Goal: Task Accomplishment & Management: Complete application form

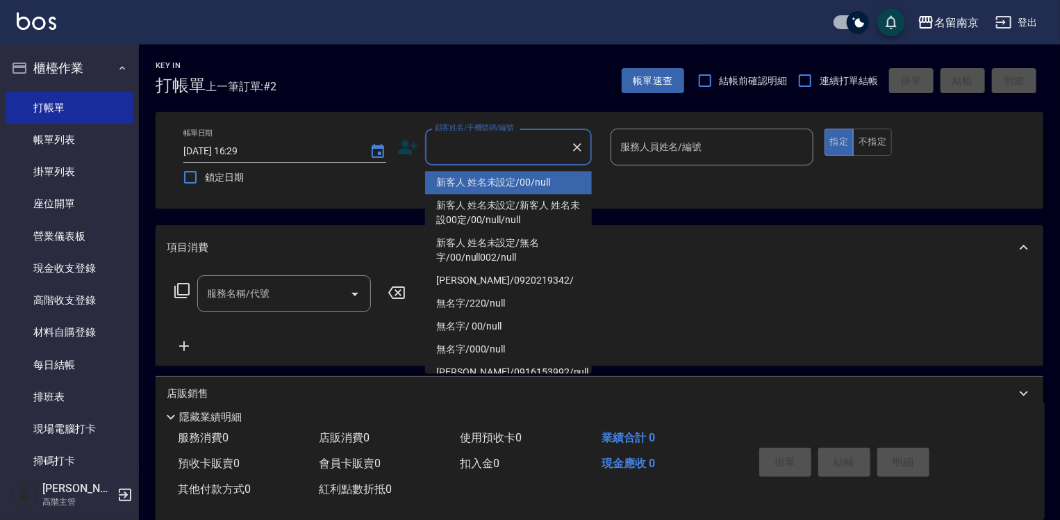
click at [494, 138] on input "顧客姓名/手機號碼/編號" at bounding box center [498, 147] width 133 height 24
click at [555, 172] on li "新客人 姓名未設定/00/null" at bounding box center [508, 182] width 167 height 23
type input "新客人 姓名未設定/00/null"
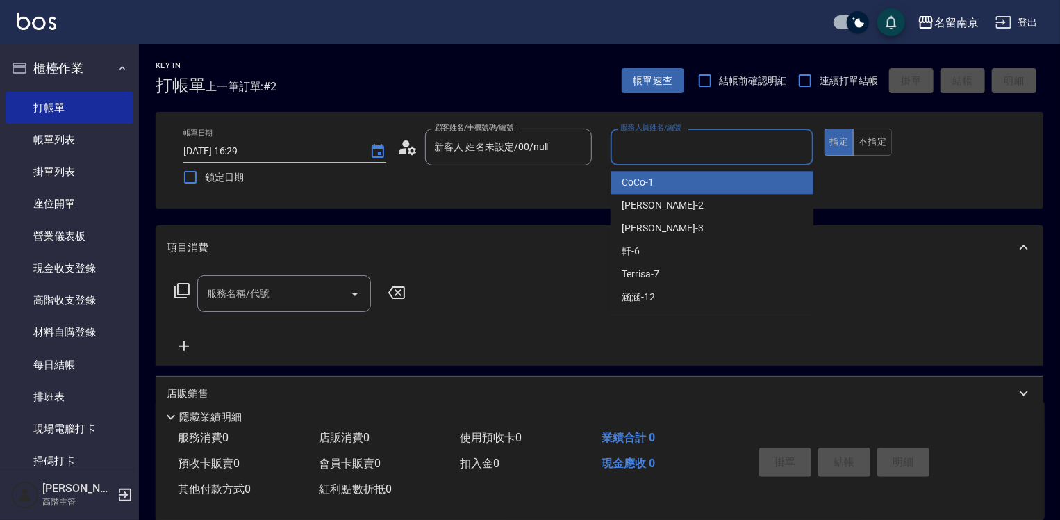
click at [659, 152] on input "服務人員姓名/編號" at bounding box center [712, 147] width 190 height 24
type input "[PERSON_NAME]-2"
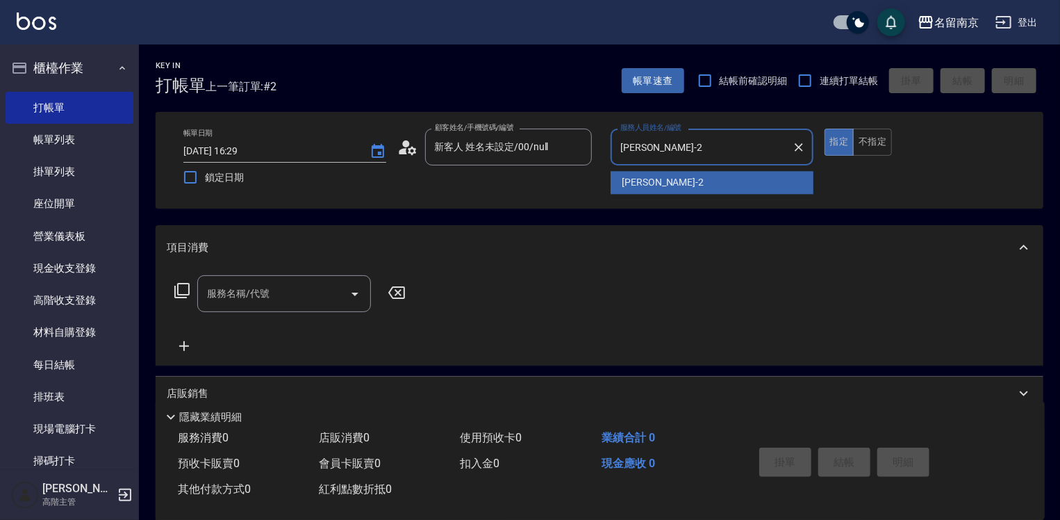
type button "true"
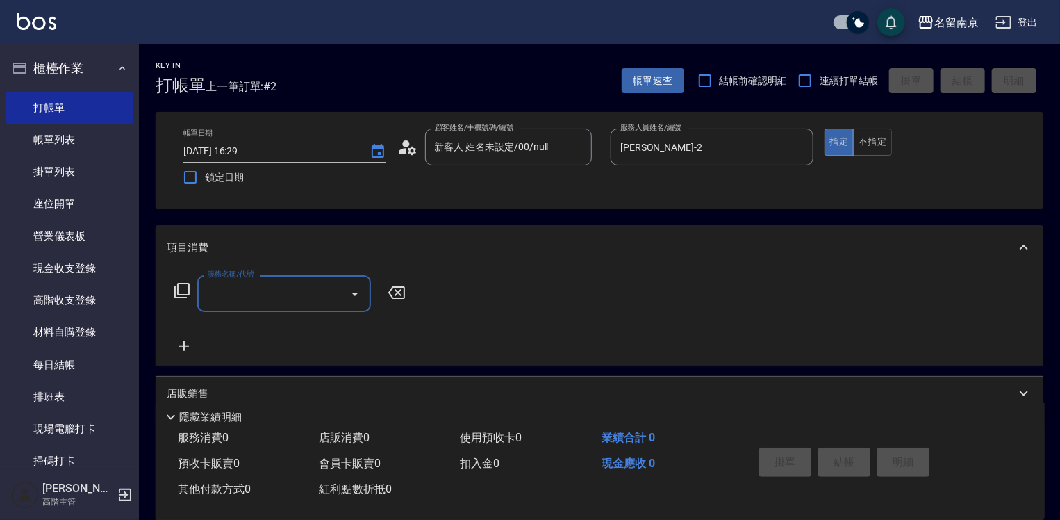
drag, startPoint x: 236, startPoint y: 306, endPoint x: 860, endPoint y: 309, distance: 624.8
click at [245, 306] on div "服務名稱/代號" at bounding box center [284, 293] width 174 height 37
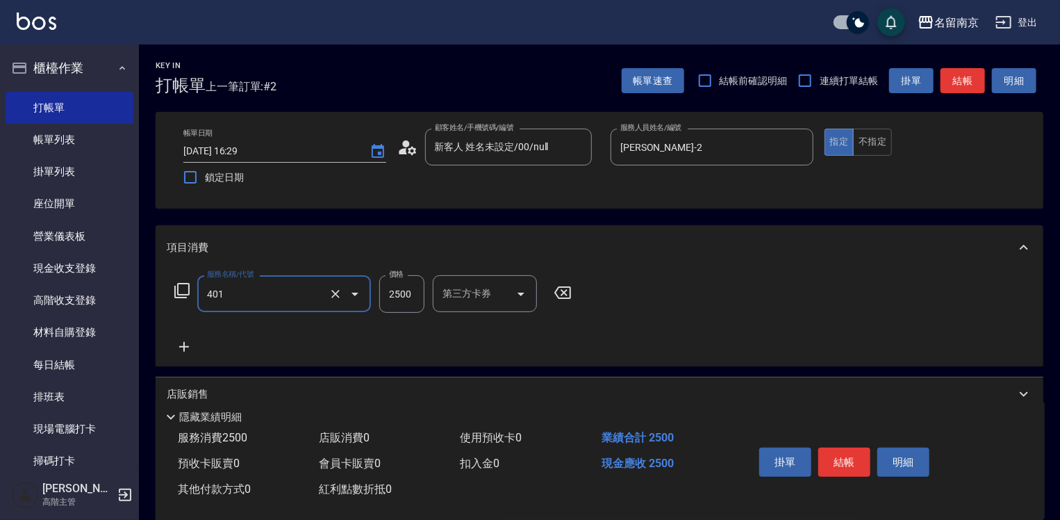
type input "自備燙2500(401)"
type input "3500"
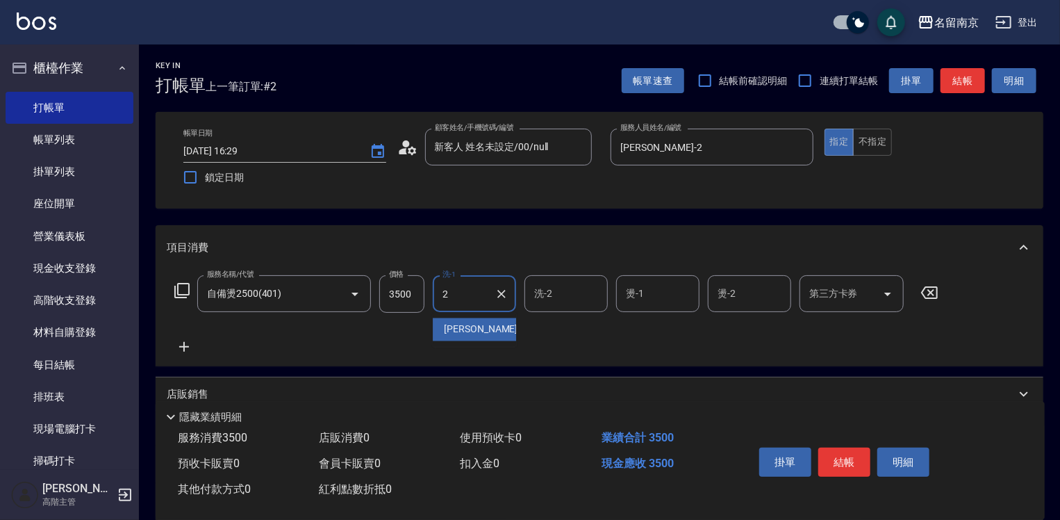
type input "[PERSON_NAME]-2"
click at [177, 343] on icon at bounding box center [184, 346] width 35 height 17
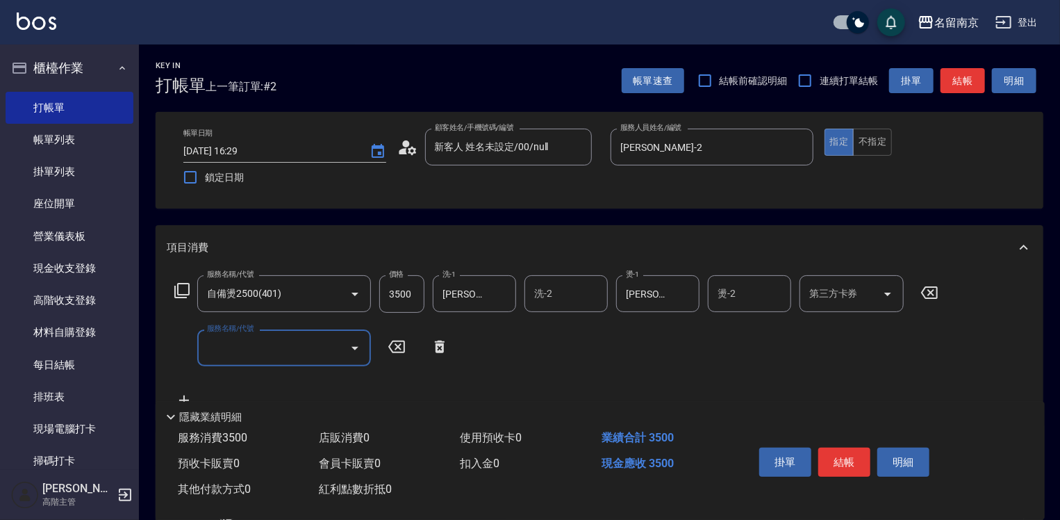
click at [234, 341] on input "服務名稱/代號" at bounding box center [274, 348] width 140 height 24
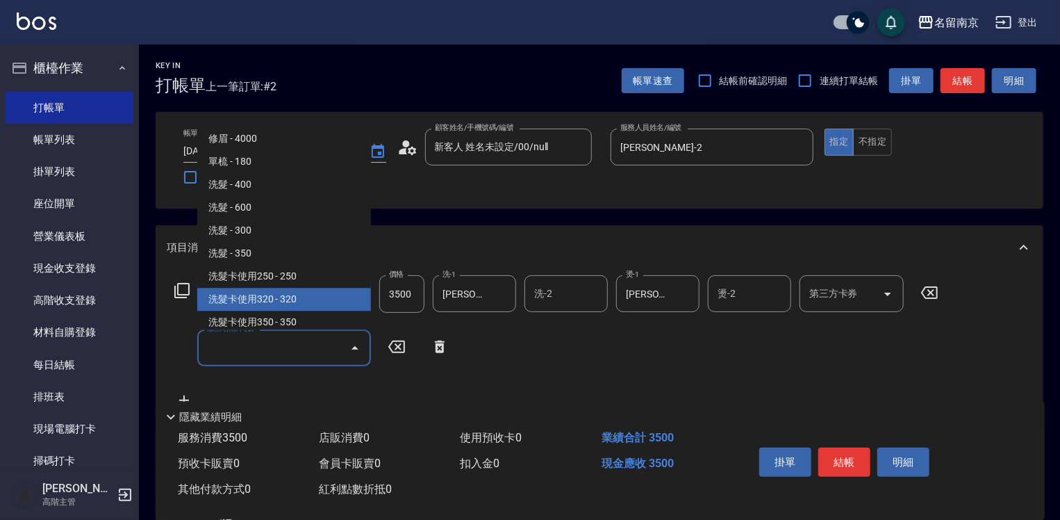
click at [186, 289] on icon at bounding box center [182, 290] width 17 height 17
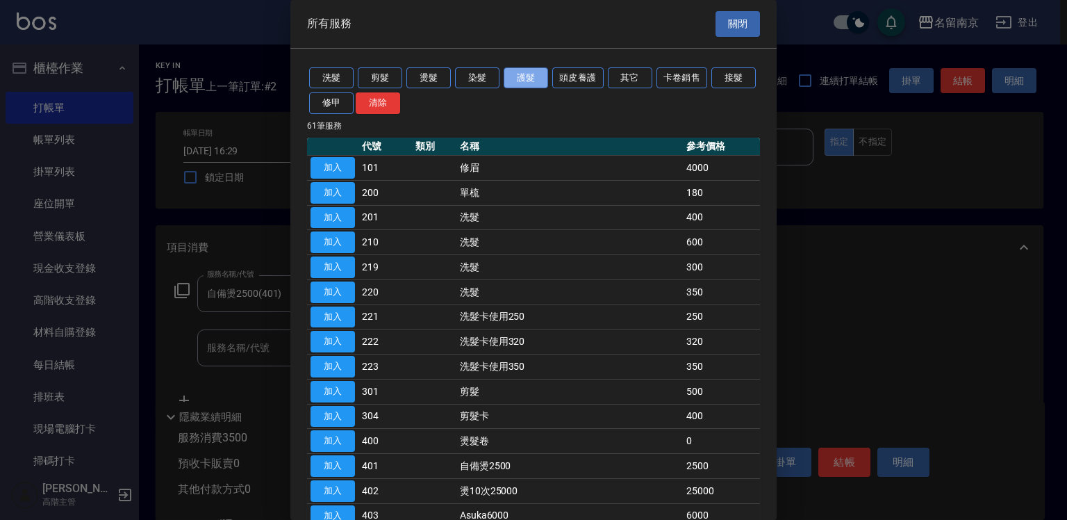
click at [529, 77] on button "護髮" at bounding box center [526, 78] width 44 height 22
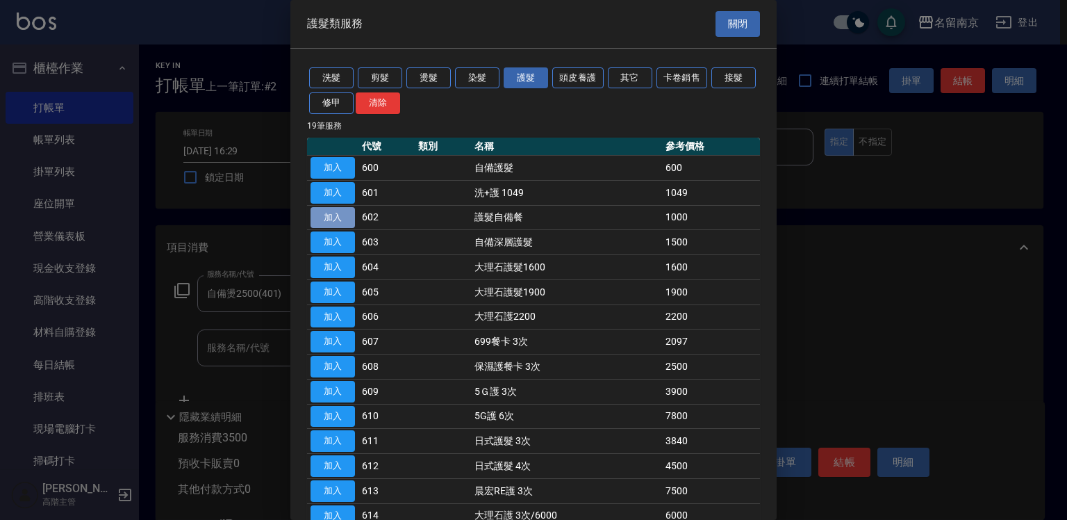
click at [346, 215] on button "加入" at bounding box center [333, 218] width 44 height 22
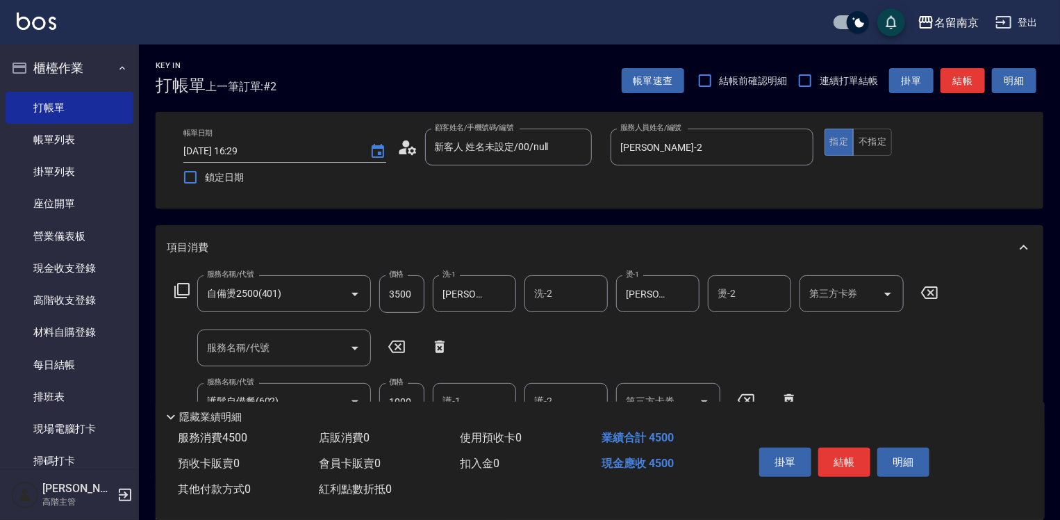
scroll to position [139, 0]
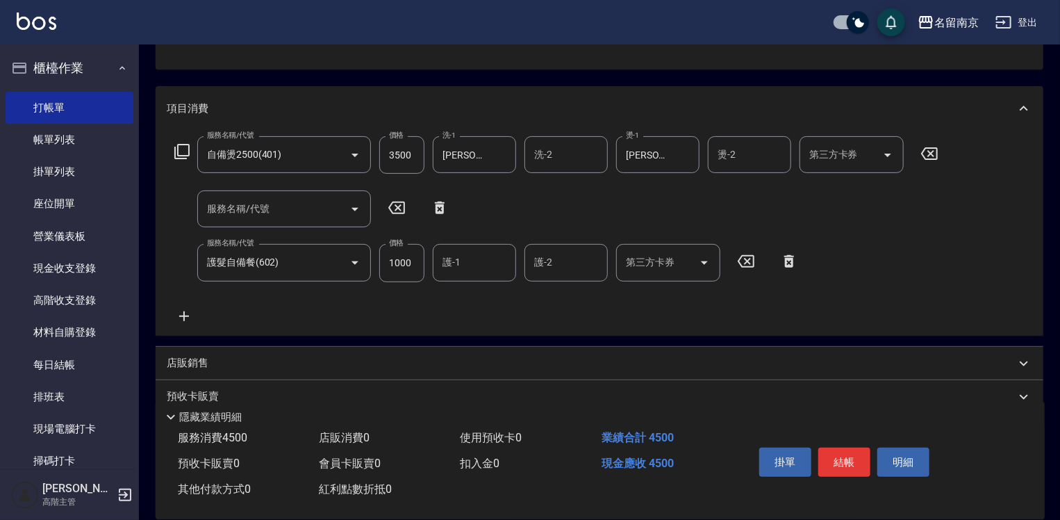
click at [395, 257] on input "1000" at bounding box center [401, 263] width 45 height 38
type input "1500"
type input "[PERSON_NAME]-2"
click at [855, 461] on button "結帳" at bounding box center [845, 462] width 52 height 29
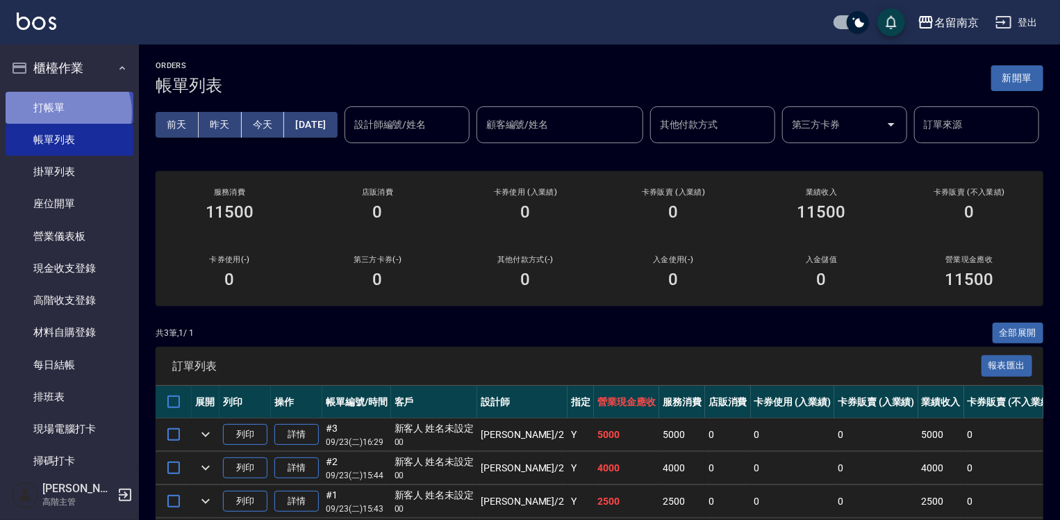
click at [67, 112] on link "打帳單" at bounding box center [70, 108] width 128 height 32
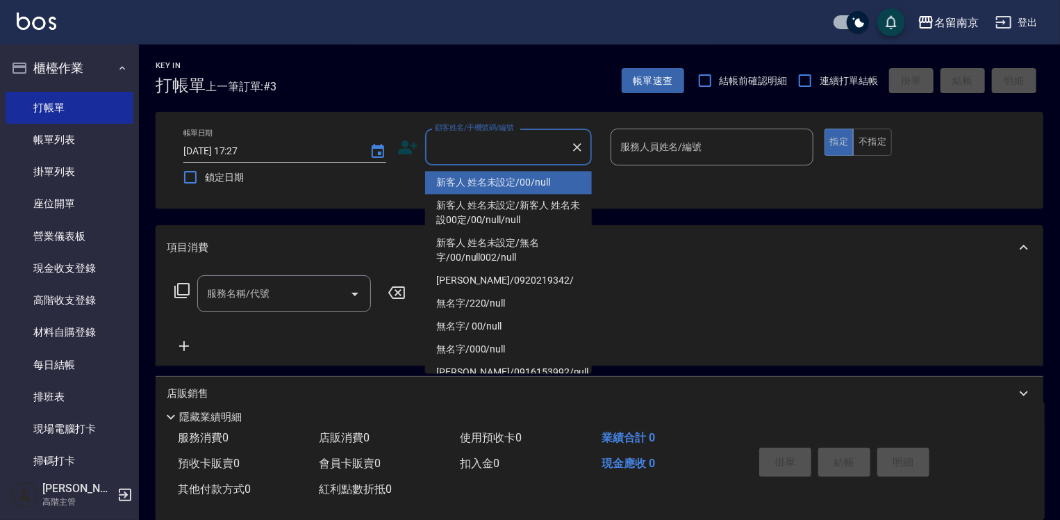
drag, startPoint x: 513, startPoint y: 146, endPoint x: 823, endPoint y: 160, distance: 310.3
click at [605, 147] on div "帳單日期 [DATE] 17:27 鎖定日期 顧客姓名/手機號碼/編號 顧客姓名/手機號碼/編號 服務人員姓名/編號 服務人員姓名/編號 指定 不指定" at bounding box center [599, 160] width 855 height 63
type input "新客人 姓名未設定/00/null"
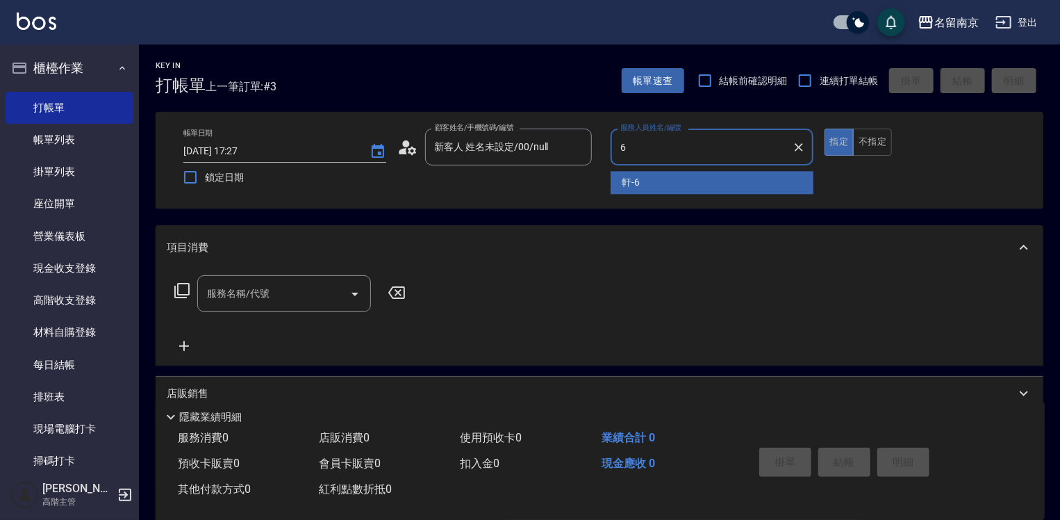
type input "軒-6"
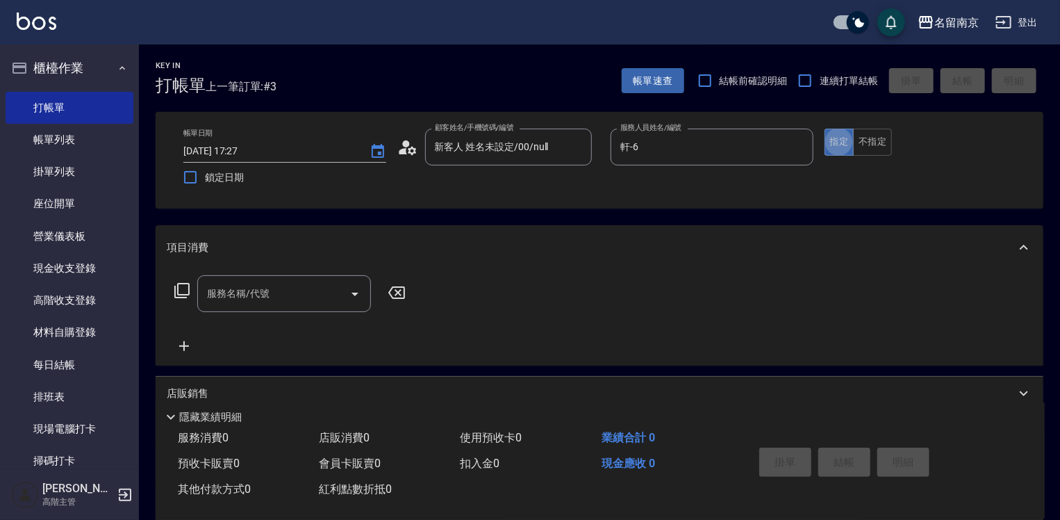
type button "true"
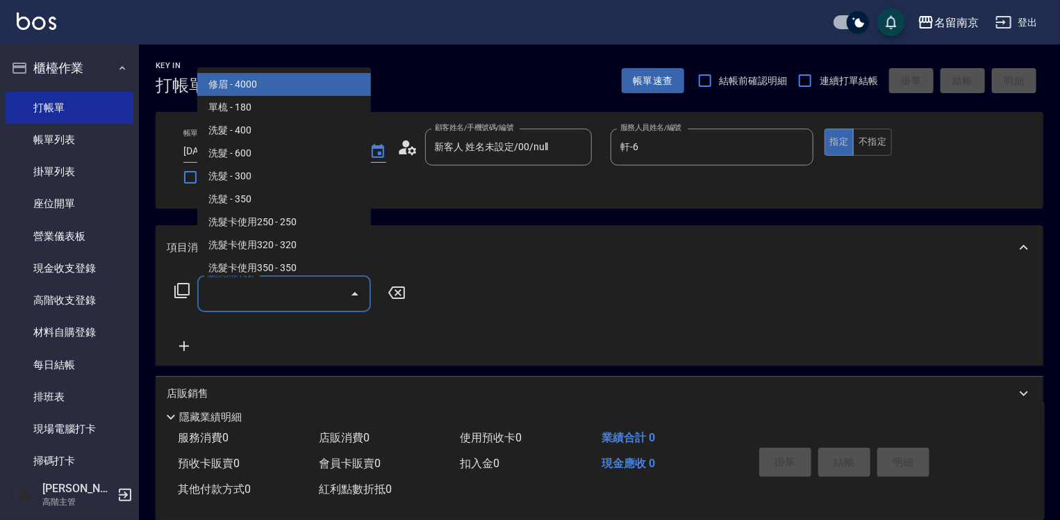
drag, startPoint x: 321, startPoint y: 299, endPoint x: 1067, endPoint y: 297, distance: 745.7
click at [350, 299] on div "服務名稱/代號" at bounding box center [284, 293] width 174 height 37
drag, startPoint x: 286, startPoint y: 292, endPoint x: 701, endPoint y: 293, distance: 414.9
click at [290, 292] on input "服務名稱/代號" at bounding box center [274, 293] width 140 height 24
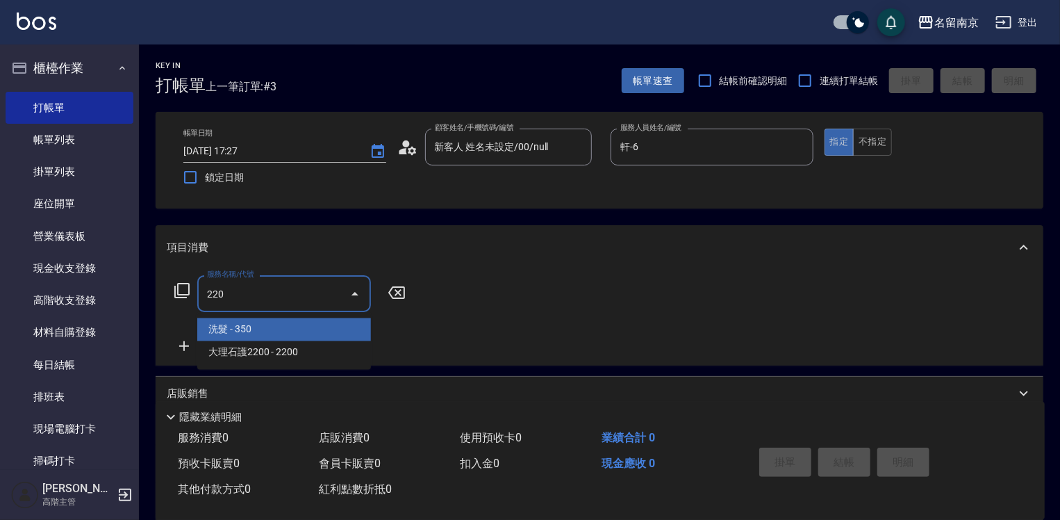
type input "洗髮(220)"
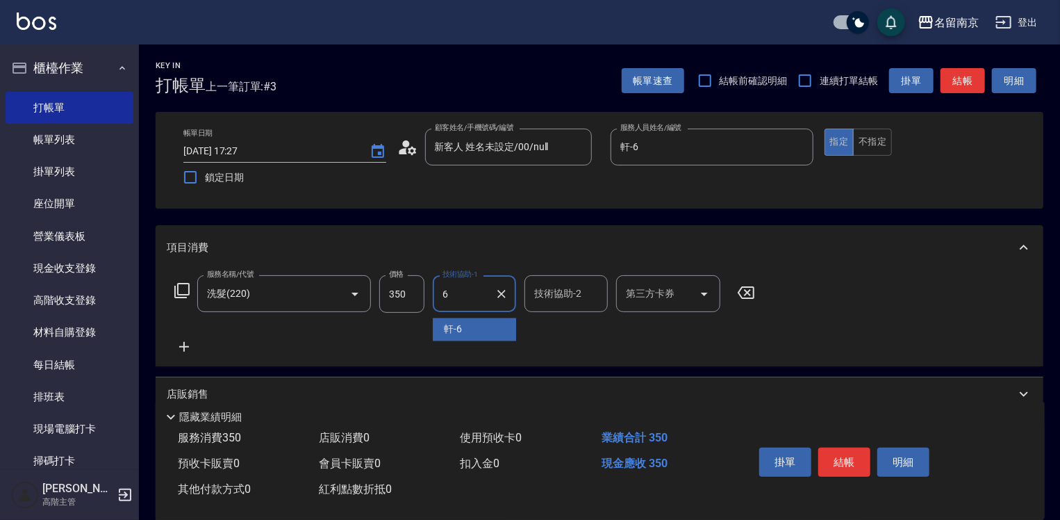
type input "軒-6"
click at [854, 450] on button "結帳" at bounding box center [845, 462] width 52 height 29
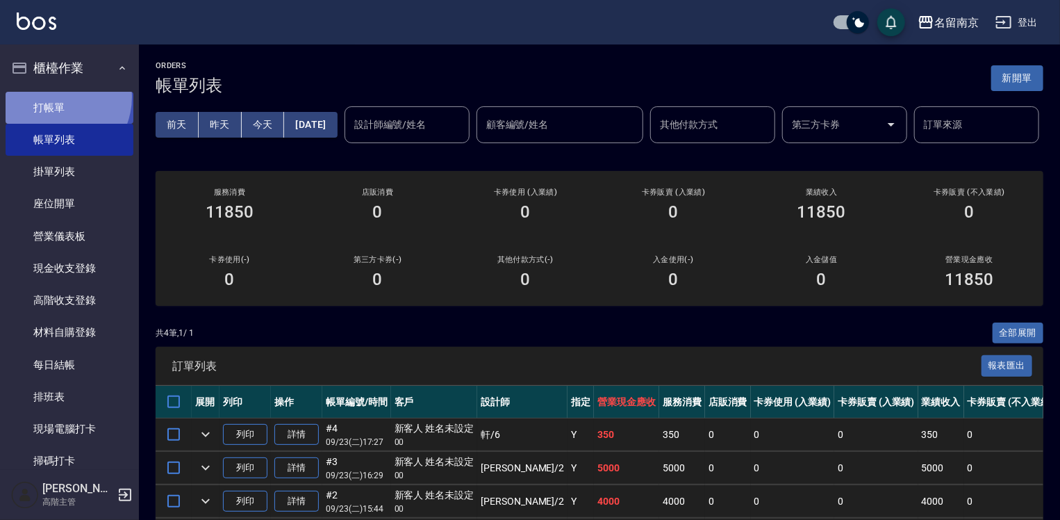
click at [53, 97] on link "打帳單" at bounding box center [70, 108] width 128 height 32
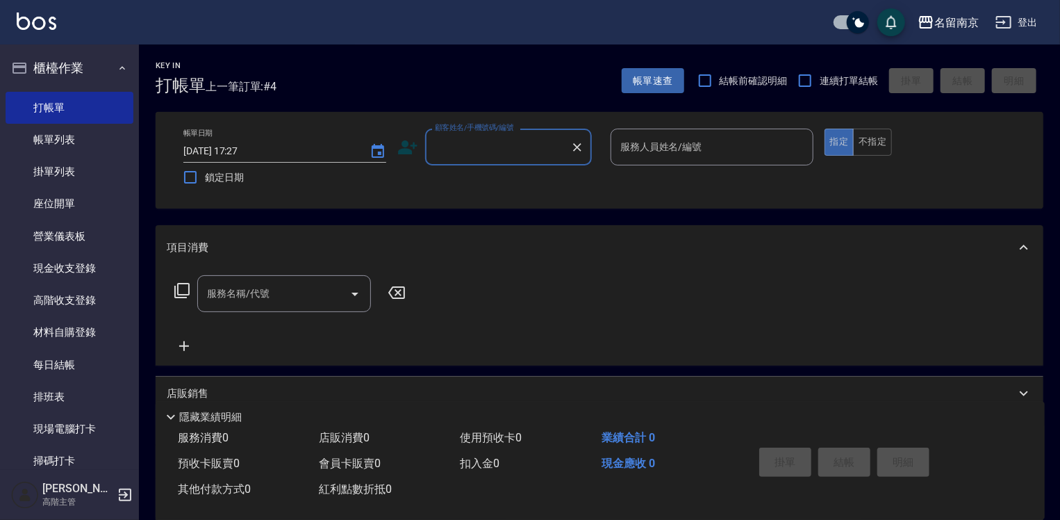
click at [543, 156] on input "顧客姓名/手機號碼/編號" at bounding box center [498, 147] width 133 height 24
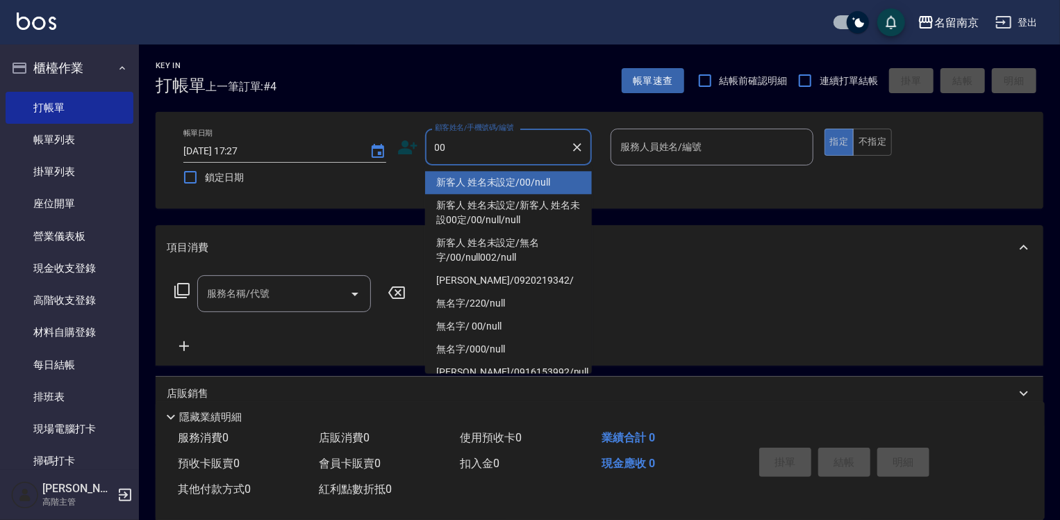
type input "新客人 姓名未設定/00/null"
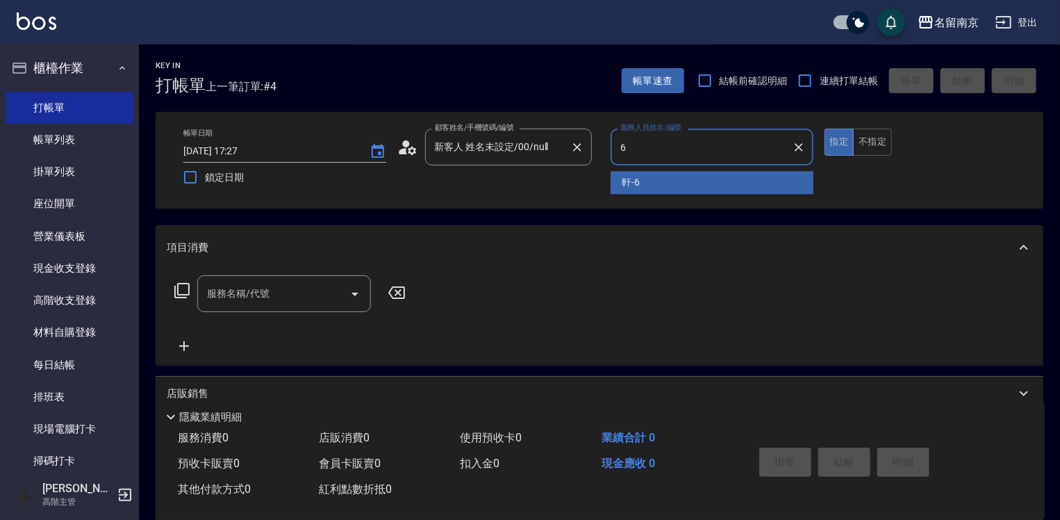
type input "軒-6"
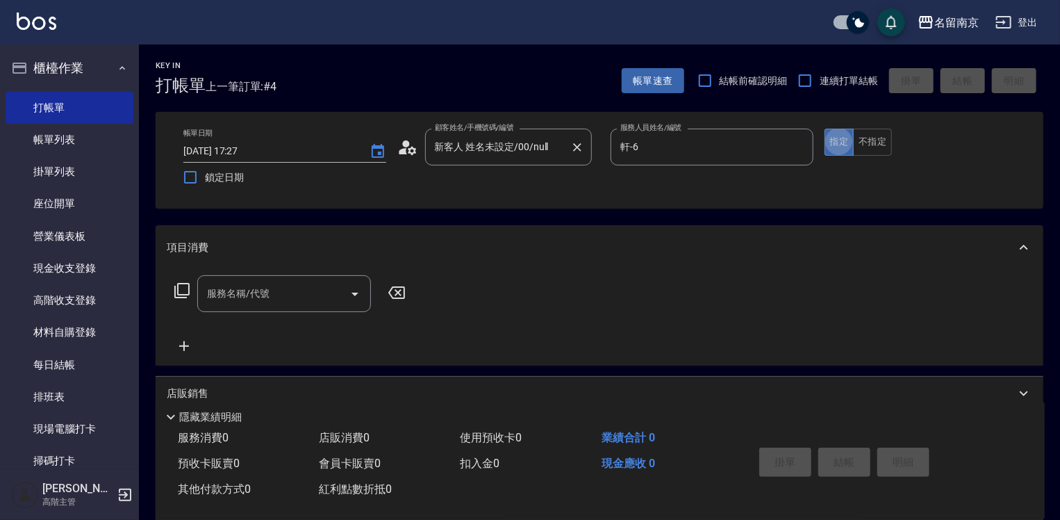
type button "true"
drag, startPoint x: 255, startPoint y: 302, endPoint x: 878, endPoint y: 289, distance: 623.5
click at [297, 300] on input "服務名稱/代號" at bounding box center [274, 293] width 140 height 24
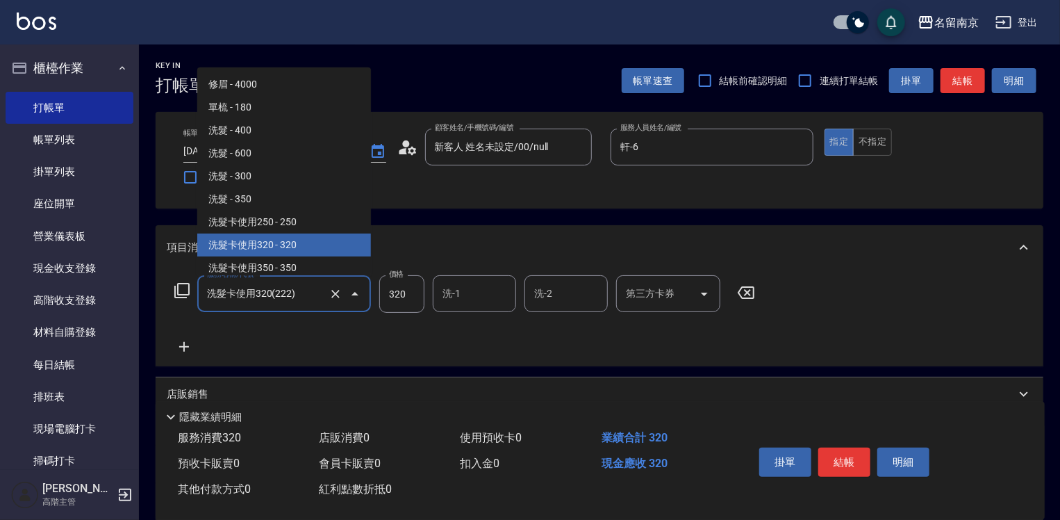
click at [300, 296] on input "洗髮卡使用320(222)" at bounding box center [265, 293] width 122 height 24
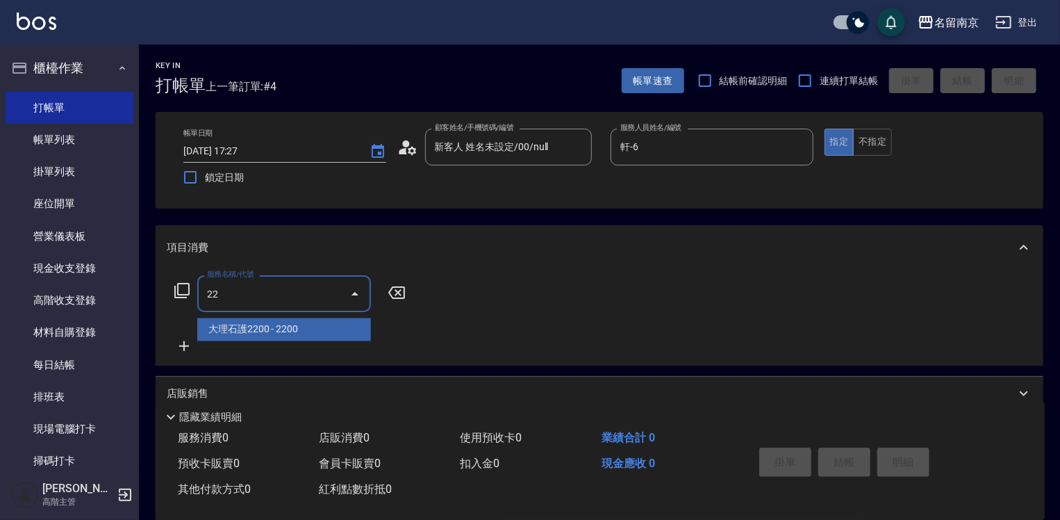
type input "222"
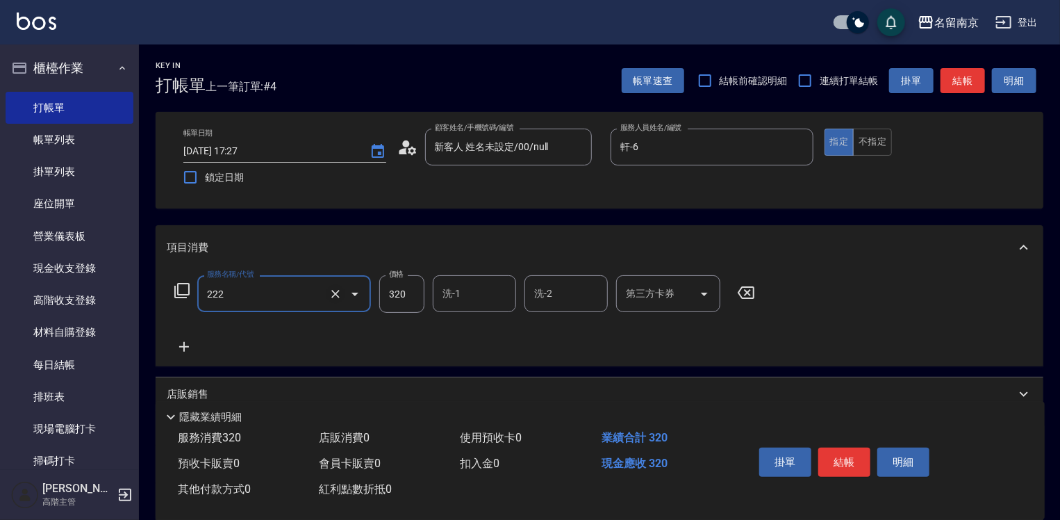
click at [340, 296] on icon "Clear" at bounding box center [336, 294] width 14 height 14
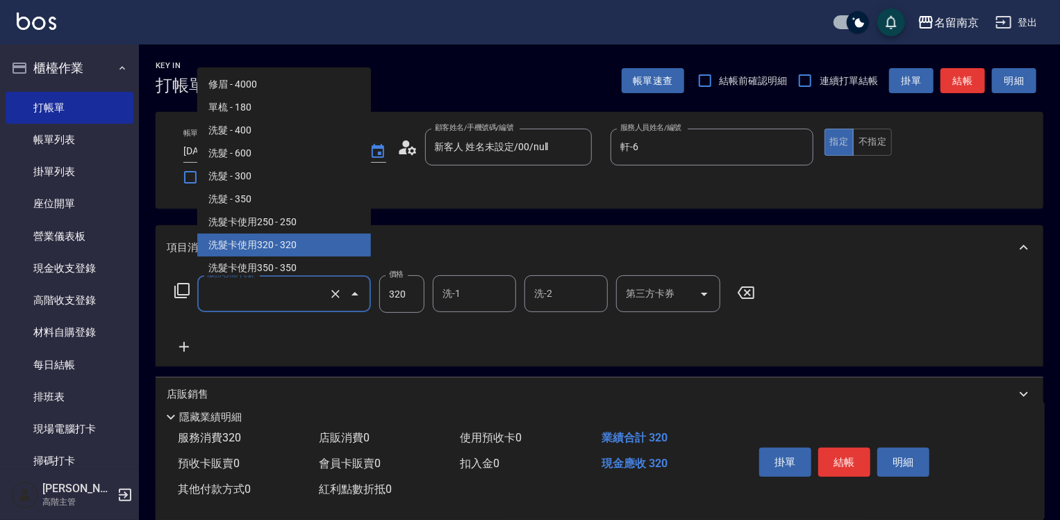
click at [270, 295] on input "服務名稱/代號" at bounding box center [265, 293] width 122 height 24
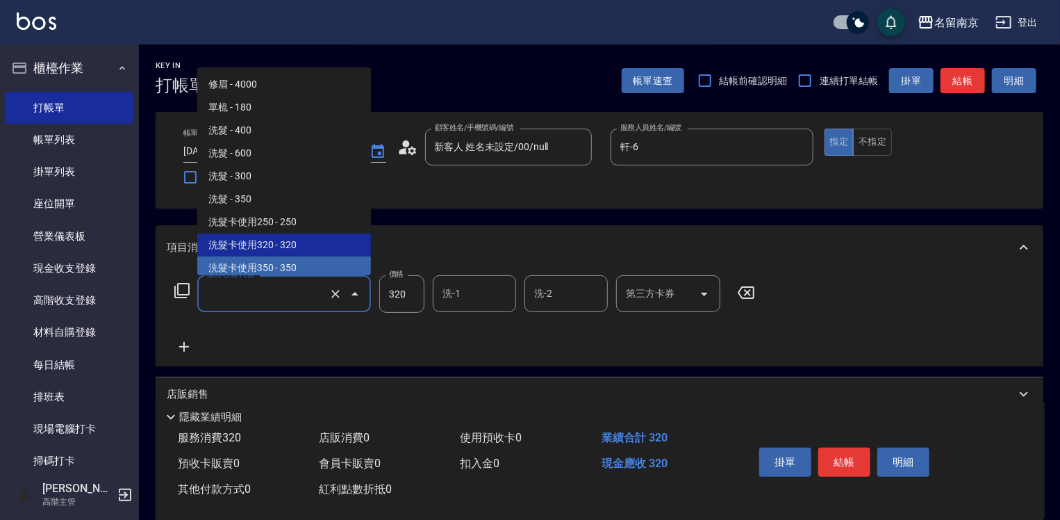
click at [297, 270] on span "洗髮卡使用350 - 350" at bounding box center [284, 267] width 174 height 23
type input "洗髮卡使用350(223)"
type input "350"
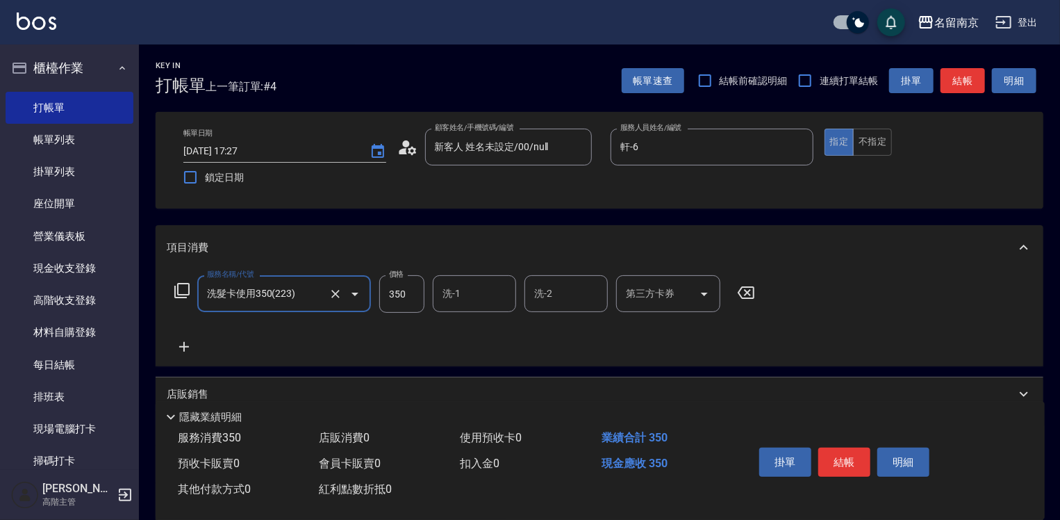
type input "洗髮卡使用350(223)"
click at [447, 301] on input "洗-1" at bounding box center [474, 293] width 71 height 24
type input "軒-6"
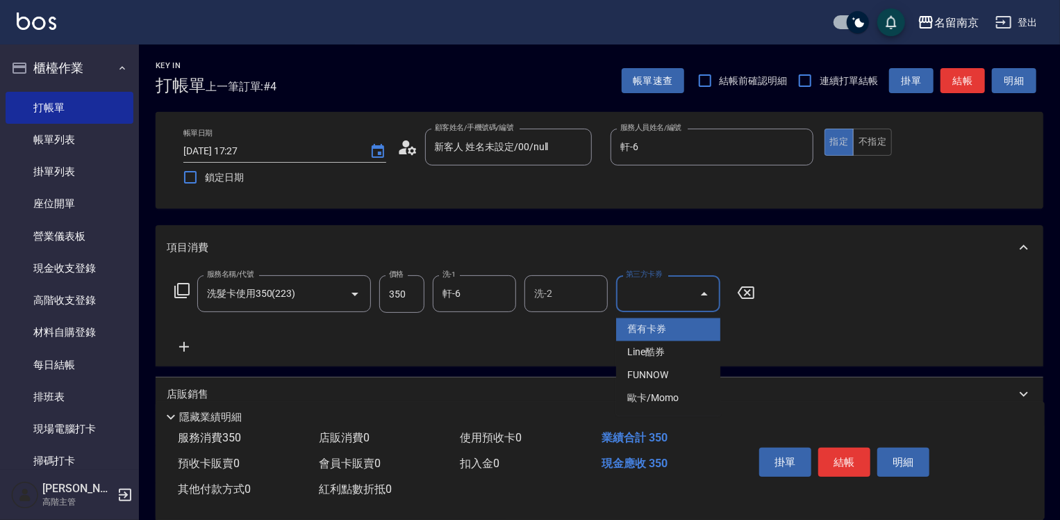
click at [653, 292] on input "第三方卡券" at bounding box center [658, 293] width 71 height 24
click at [660, 328] on span "舊有卡券" at bounding box center [668, 329] width 104 height 23
type input "舊有卡券"
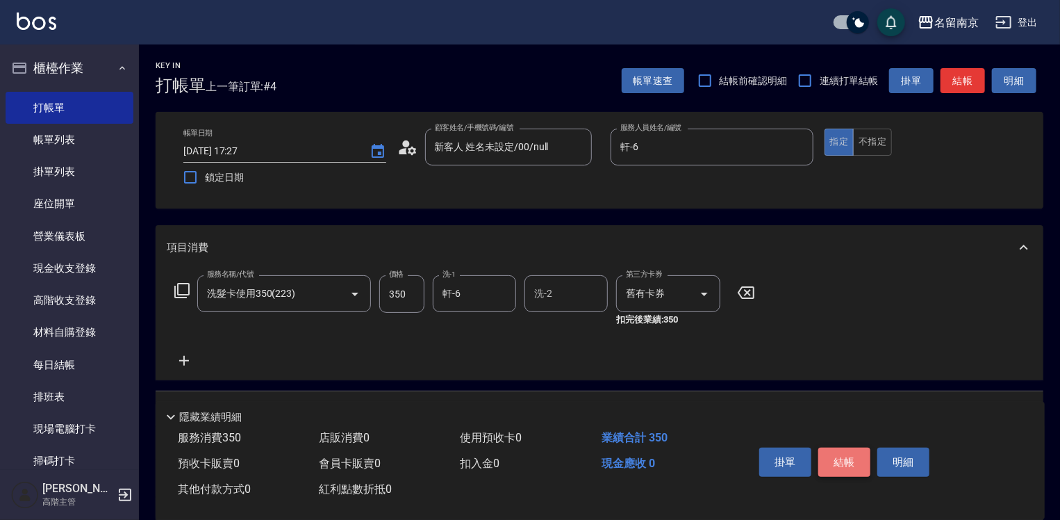
click at [838, 456] on button "結帳" at bounding box center [845, 462] width 52 height 29
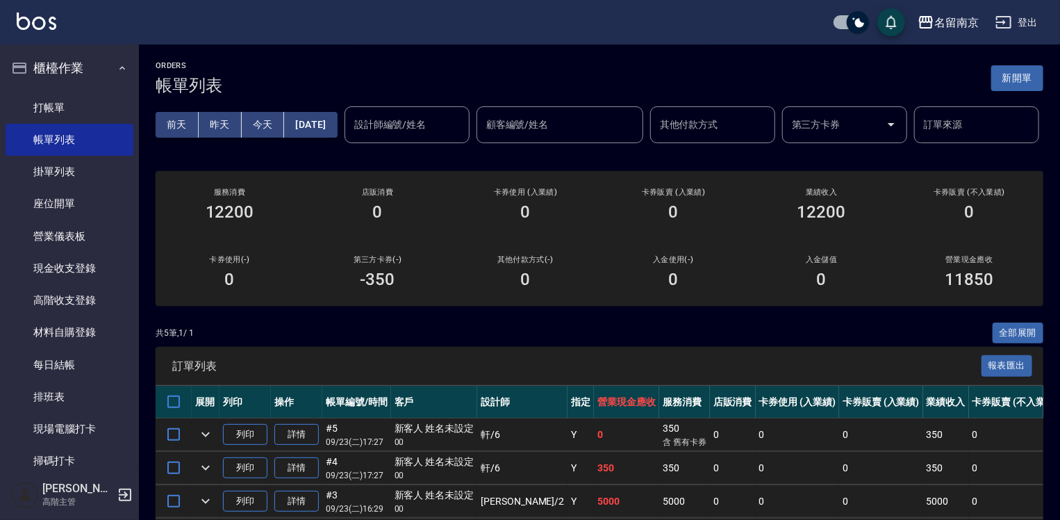
scroll to position [208, 0]
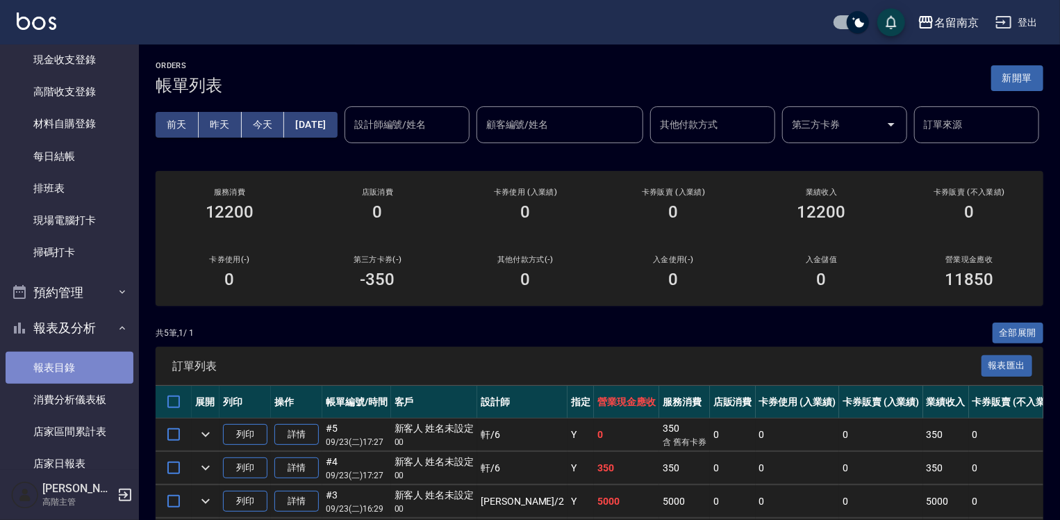
click at [88, 363] on link "報表目錄" at bounding box center [70, 368] width 128 height 32
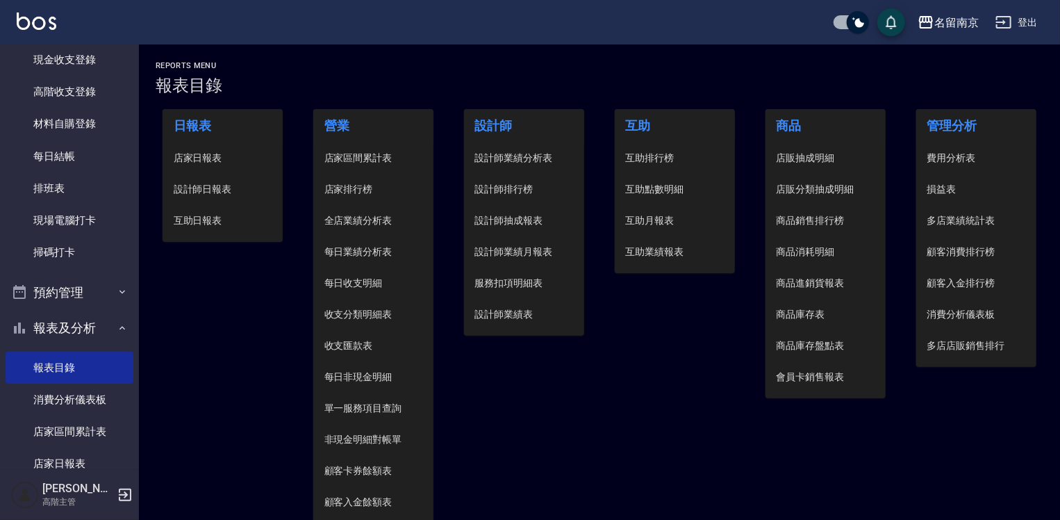
click at [227, 197] on li "設計師日報表" at bounding box center [223, 189] width 121 height 31
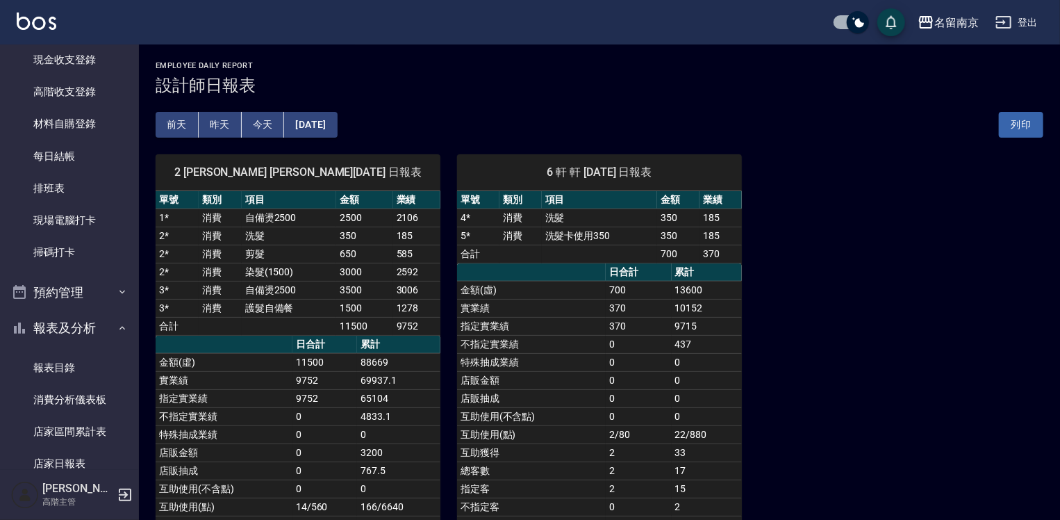
scroll to position [139, 0]
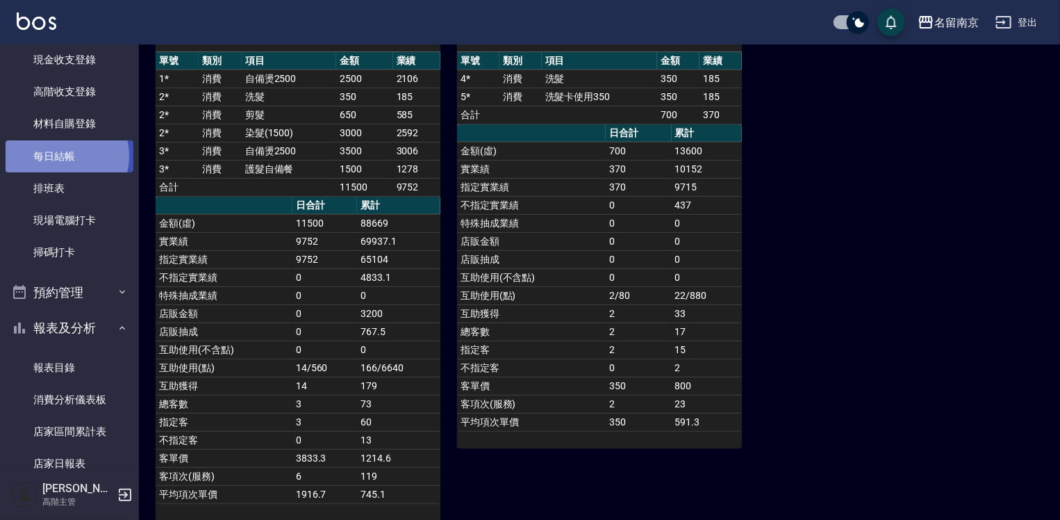
click at [61, 156] on link "每日結帳" at bounding box center [70, 156] width 128 height 32
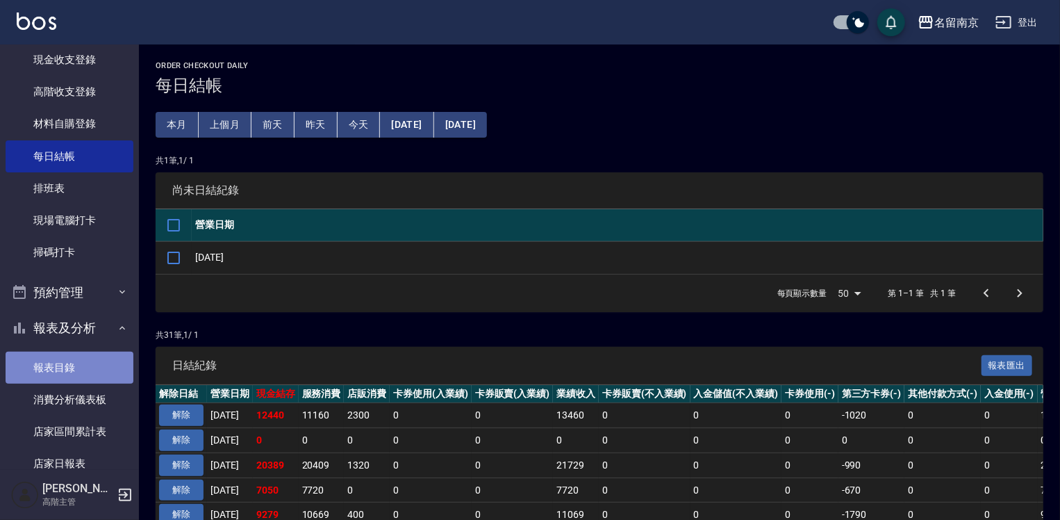
click at [87, 366] on link "報表目錄" at bounding box center [70, 368] width 128 height 32
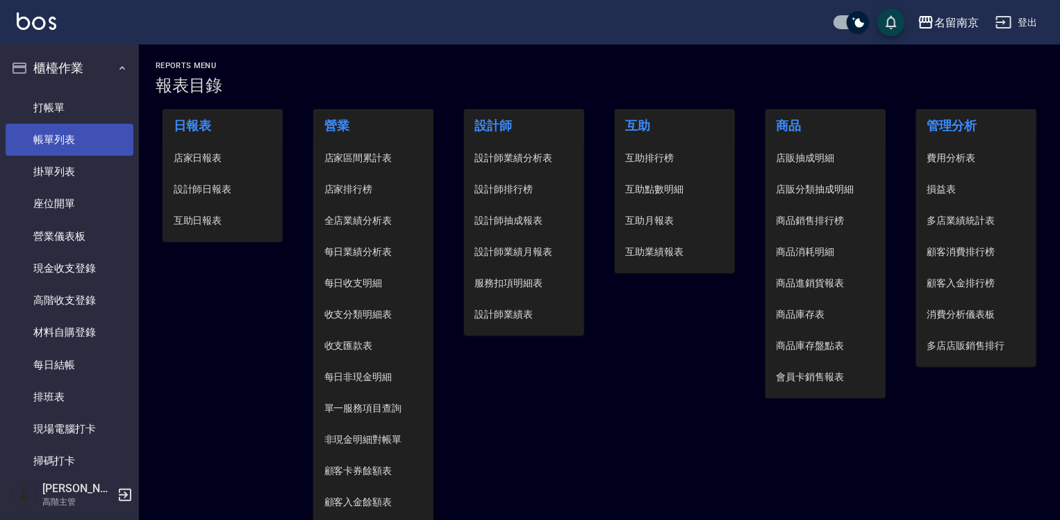
click at [78, 133] on link "帳單列表" at bounding box center [70, 140] width 128 height 32
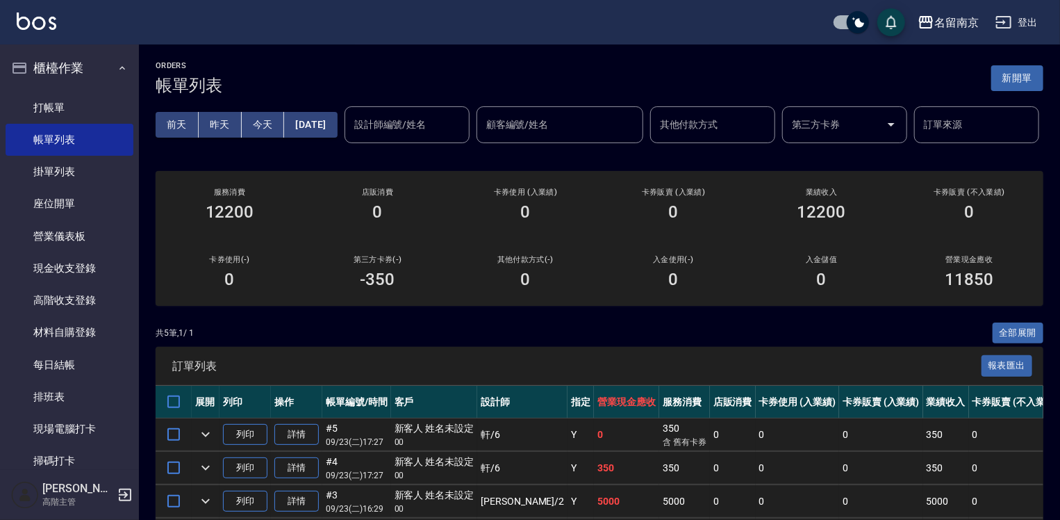
scroll to position [172, 0]
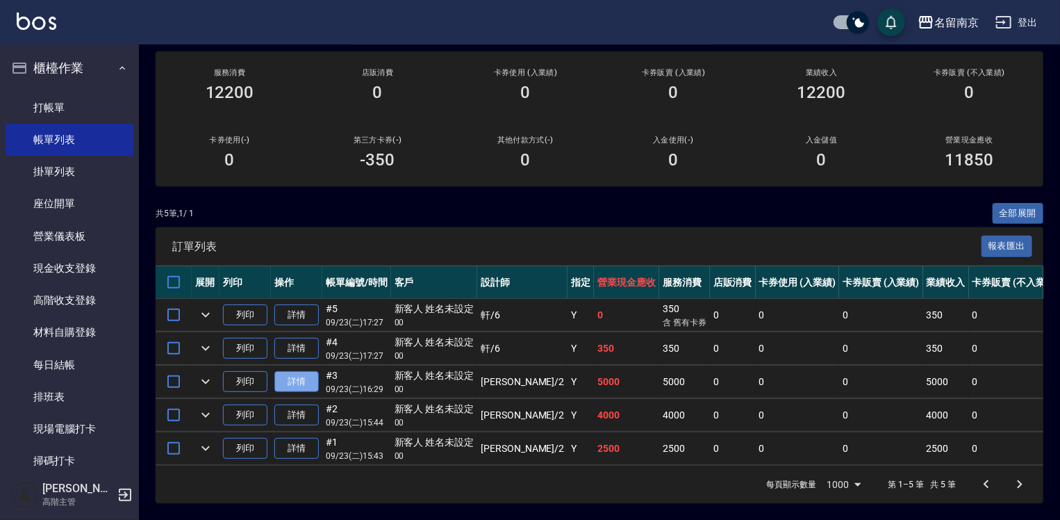
click at [300, 378] on link "詳情" at bounding box center [297, 382] width 44 height 22
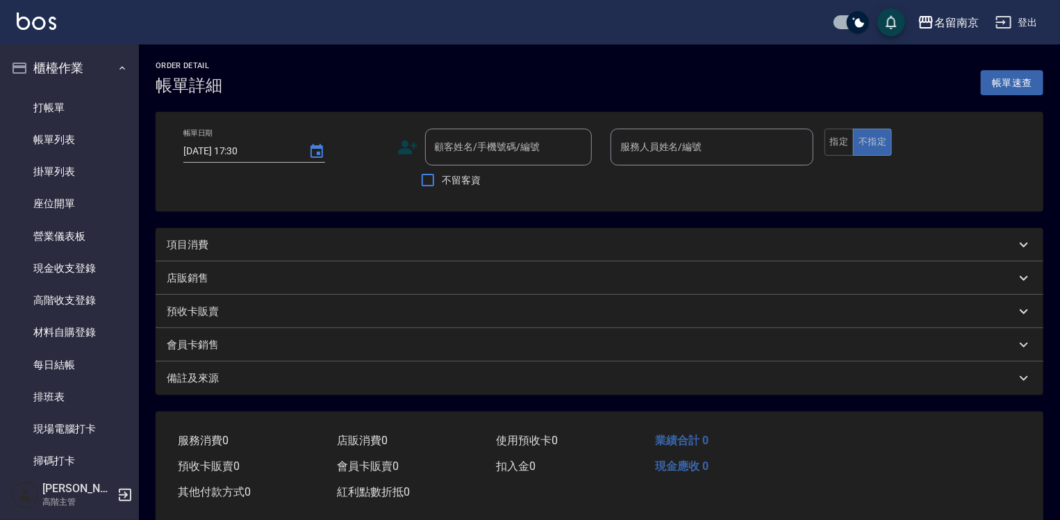
type input "[DATE] 16:29"
type input "[PERSON_NAME]-2"
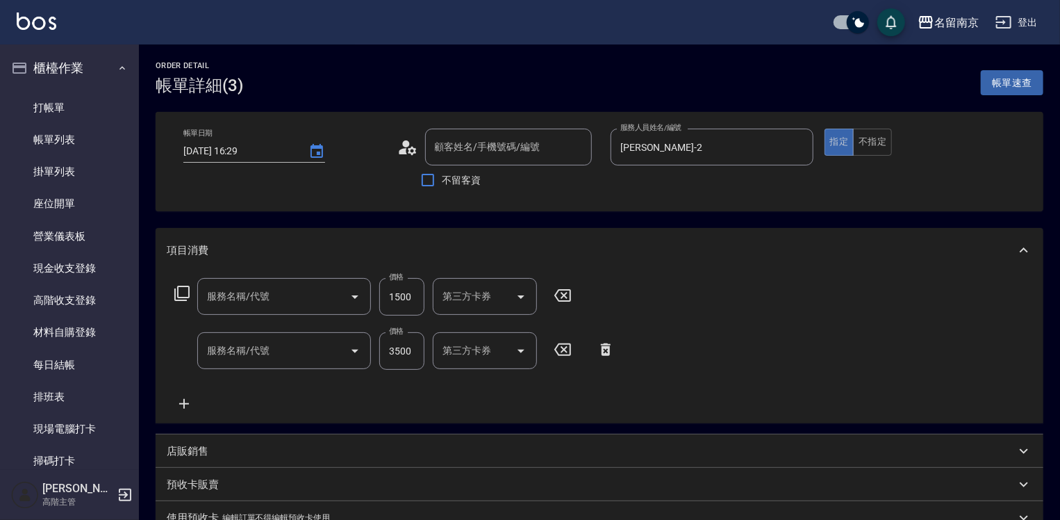
type input "新客人 姓名未設定/00/null"
type input "護髮自備餐(602)"
type input "自備燙2500(401)"
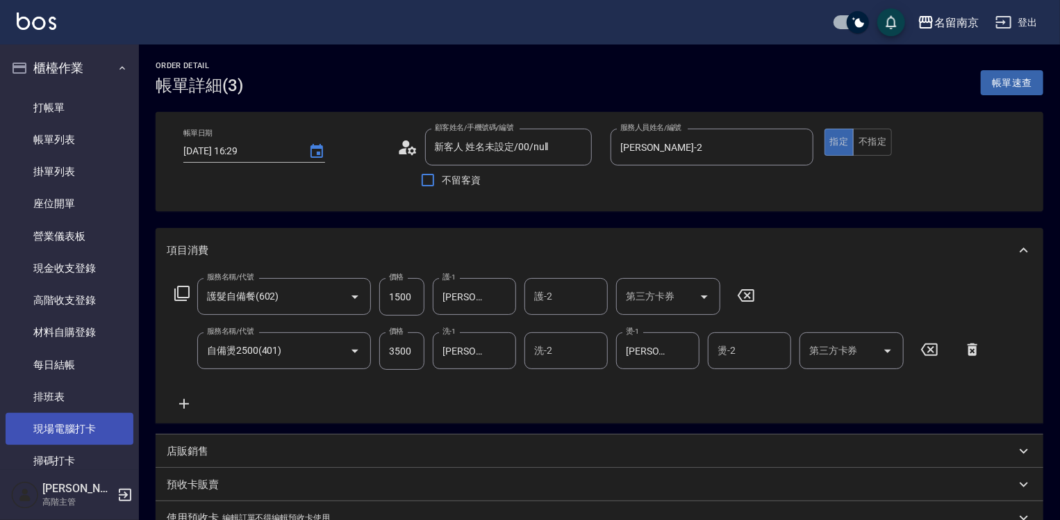
scroll to position [208, 0]
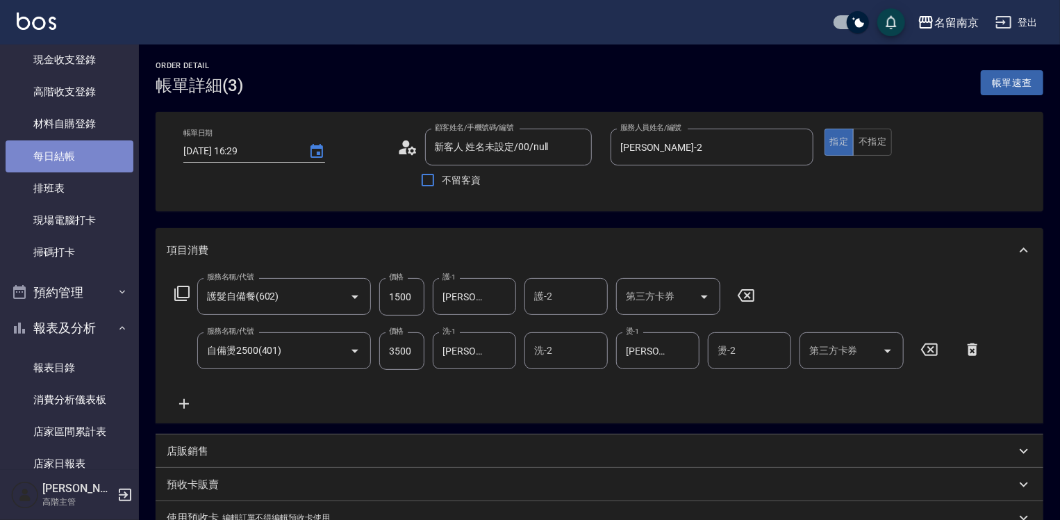
click at [85, 158] on link "每日結帳" at bounding box center [70, 156] width 128 height 32
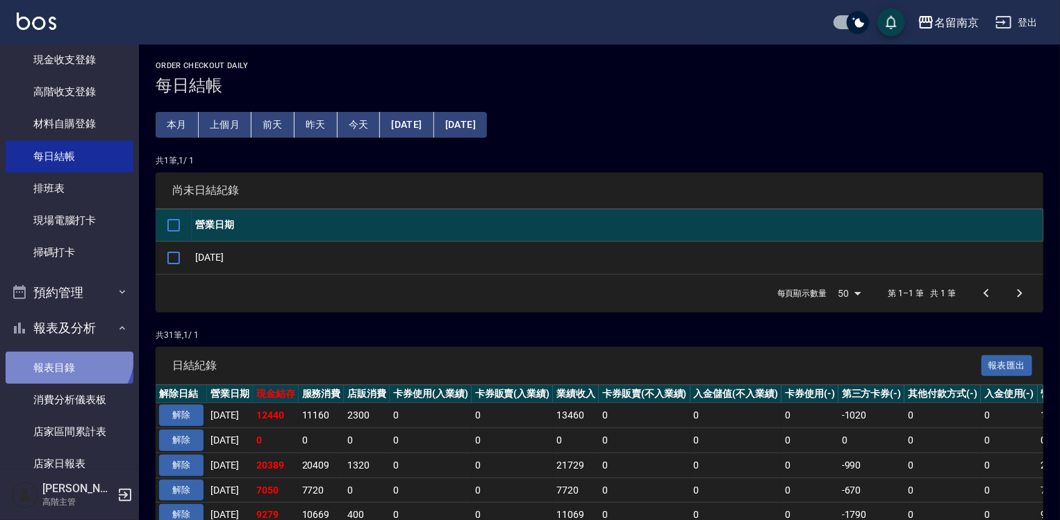
click at [61, 352] on link "報表目錄" at bounding box center [70, 368] width 128 height 32
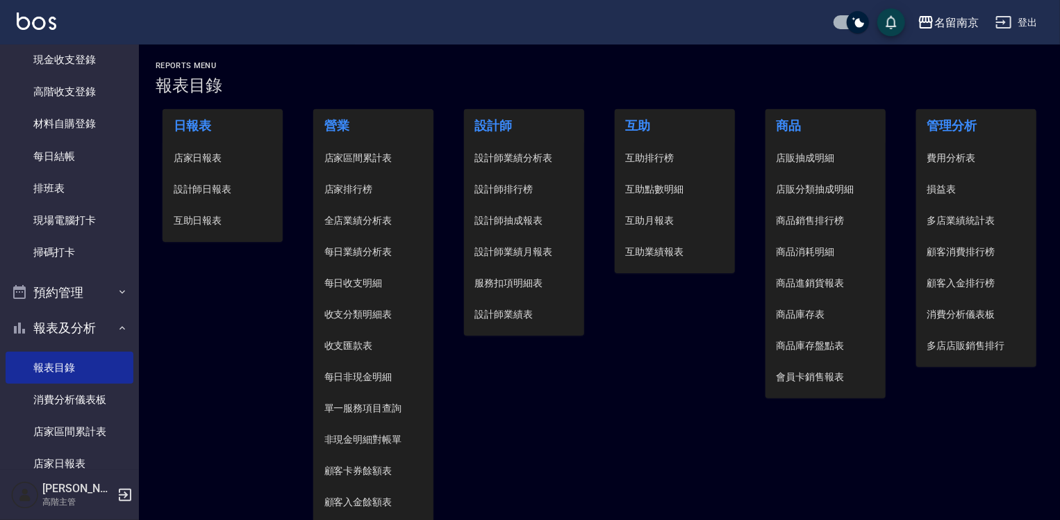
click at [193, 154] on span "店家日報表" at bounding box center [223, 158] width 99 height 15
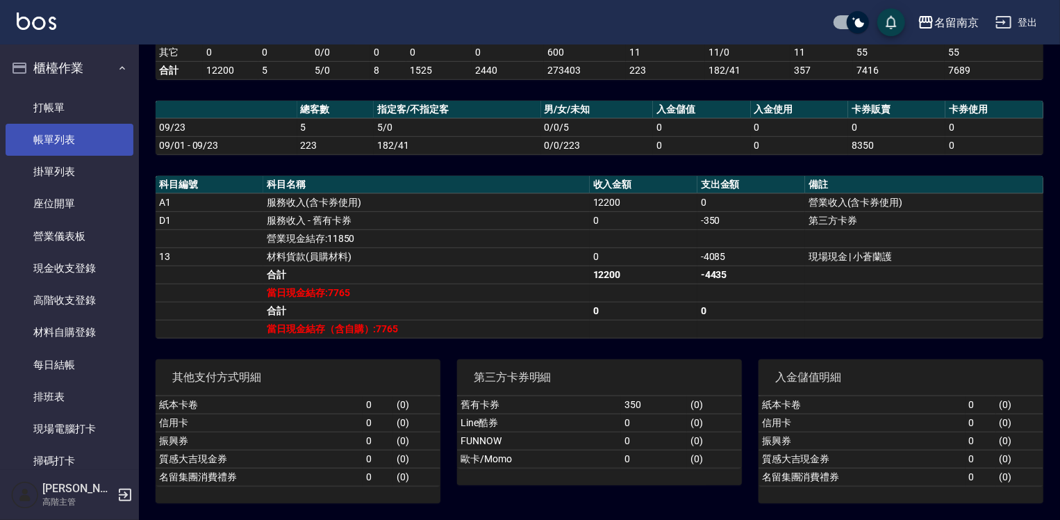
click at [85, 136] on link "帳單列表" at bounding box center [70, 140] width 128 height 32
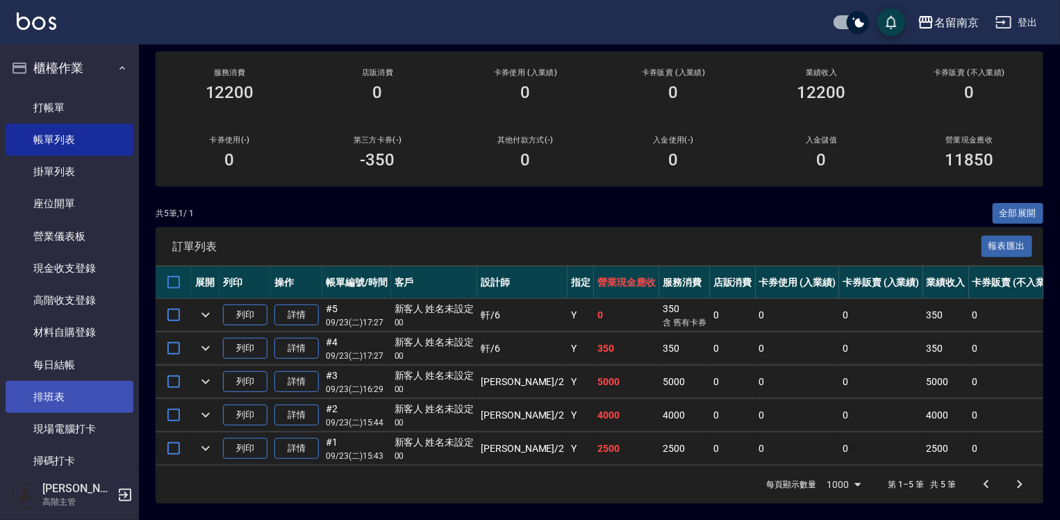
scroll to position [139, 0]
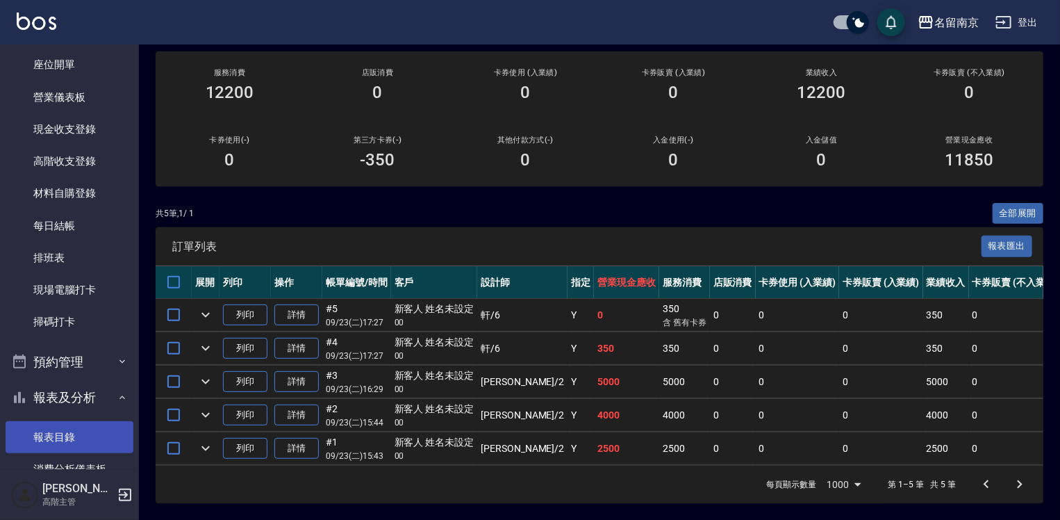
click at [67, 434] on link "報表目錄" at bounding box center [70, 437] width 128 height 32
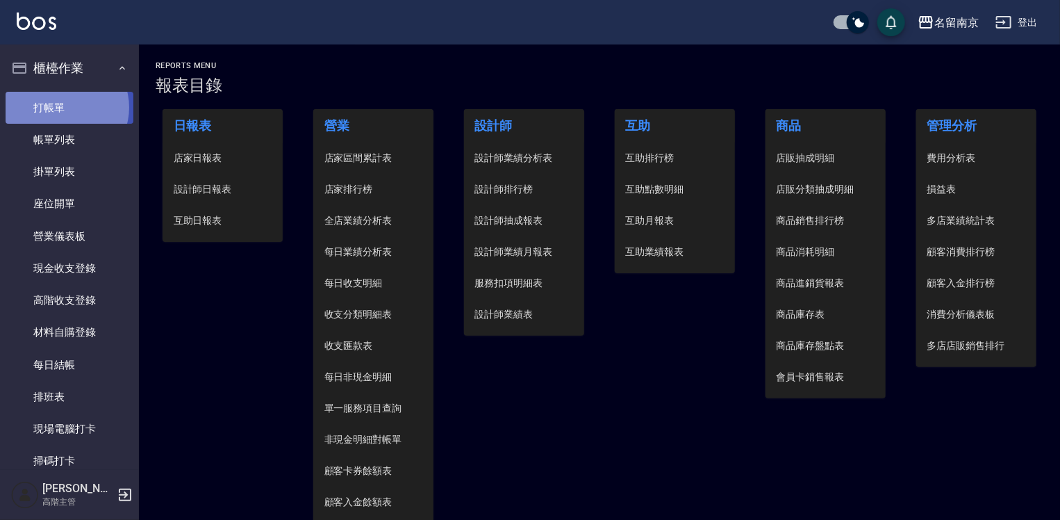
click at [66, 107] on link "打帳單" at bounding box center [70, 108] width 128 height 32
